Goal: Navigation & Orientation: Find specific page/section

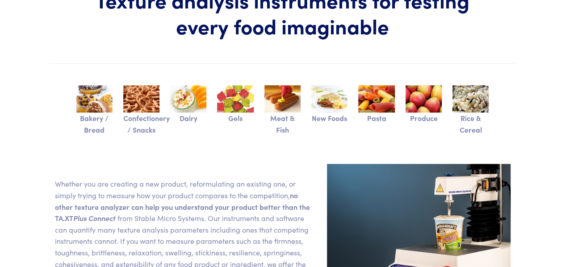
scroll to position [89, 0]
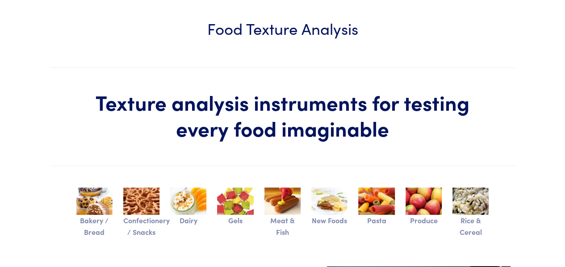
click at [99, 201] on img at bounding box center [94, 201] width 36 height 27
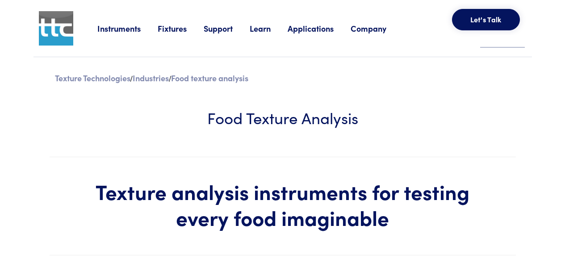
scroll to position [89, 0]
